Goal: Task Accomplishment & Management: Manage account settings

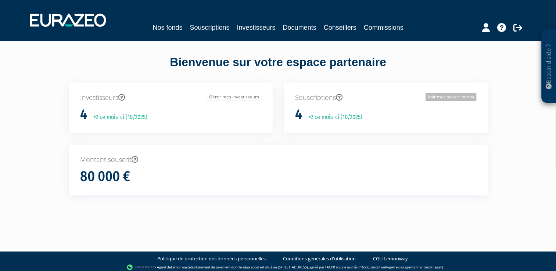
click at [440, 99] on link "Voir mes souscriptions" at bounding box center [451, 97] width 51 height 8
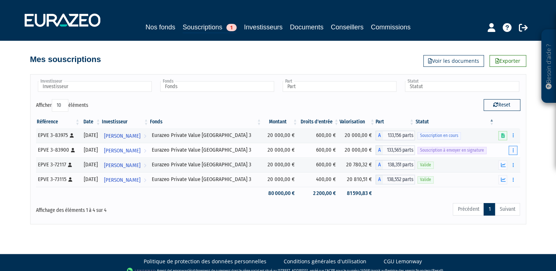
click at [512, 151] on button "button" at bounding box center [513, 150] width 9 height 9
click at [499, 165] on link "Envoyer à signer" at bounding box center [495, 164] width 42 height 12
click at [512, 149] on button "button" at bounding box center [513, 150] width 9 height 9
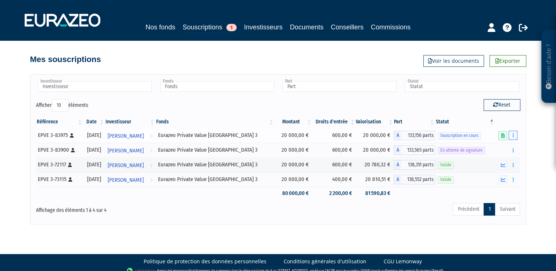
click at [513, 135] on icon "button" at bounding box center [513, 135] width 1 height 5
